Goal: Transaction & Acquisition: Purchase product/service

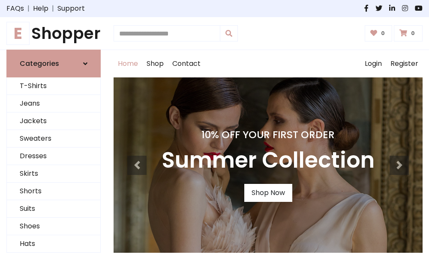
click at [214, 138] on h4 "10% Off Your First Order" at bounding box center [267, 135] width 213 height 12
click at [268, 193] on link "Shop Now" at bounding box center [268, 193] width 48 height 18
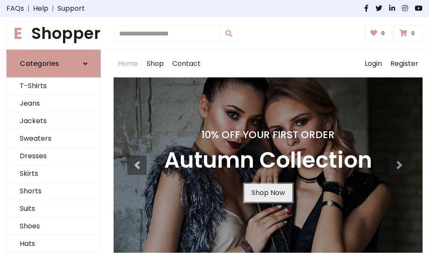
click at [268, 193] on link "Shop Now" at bounding box center [268, 193] width 48 height 18
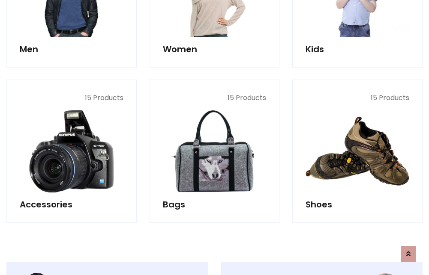
scroll to position [854, 0]
